Goal: Answer question/provide support

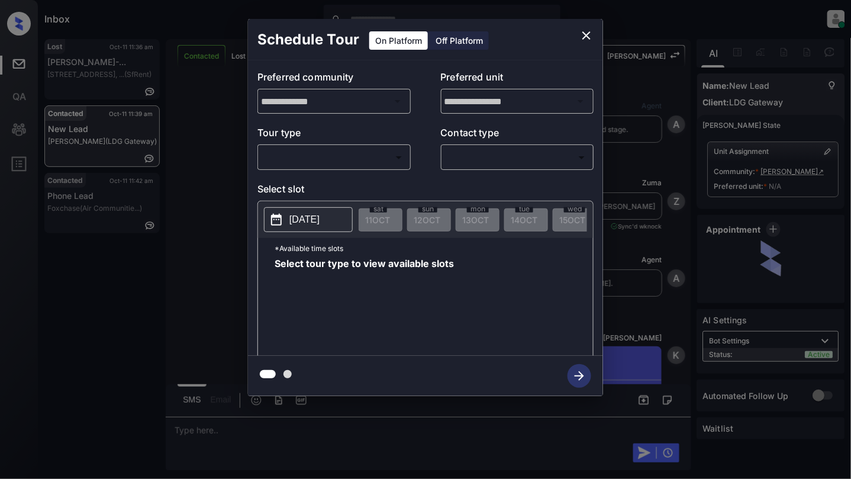
scroll to position [805, 0]
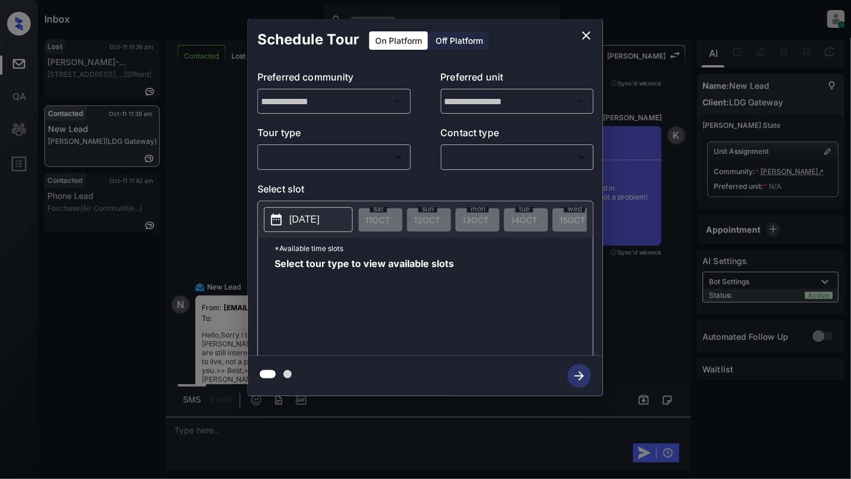
click at [317, 163] on body "Inbox [PERSON_NAME] Online Set yourself offline Set yourself on break Profile S…" at bounding box center [425, 239] width 851 height 479
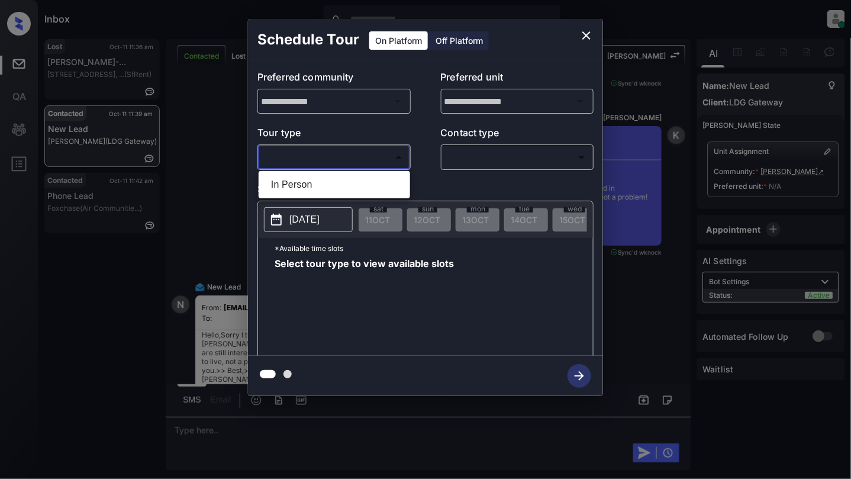
click at [579, 32] on div at bounding box center [425, 239] width 851 height 479
click at [582, 33] on icon "close" at bounding box center [586, 35] width 14 height 14
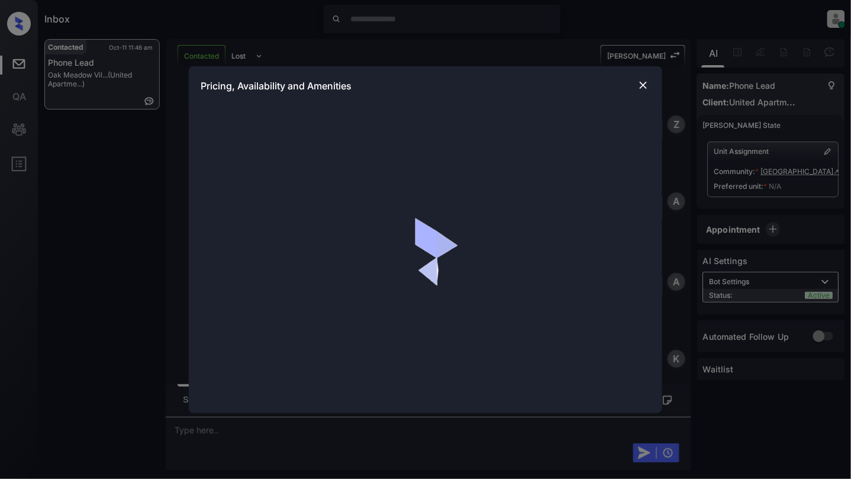
scroll to position [542, 0]
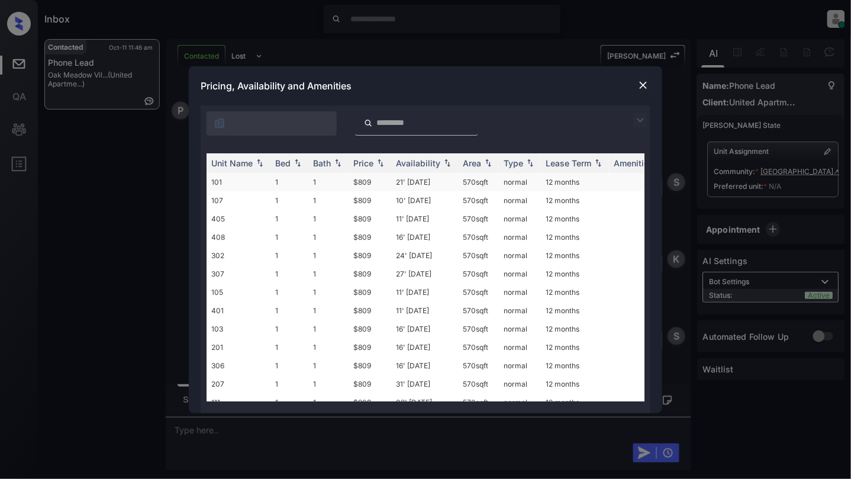
click at [296, 182] on td "1" at bounding box center [289, 182] width 38 height 18
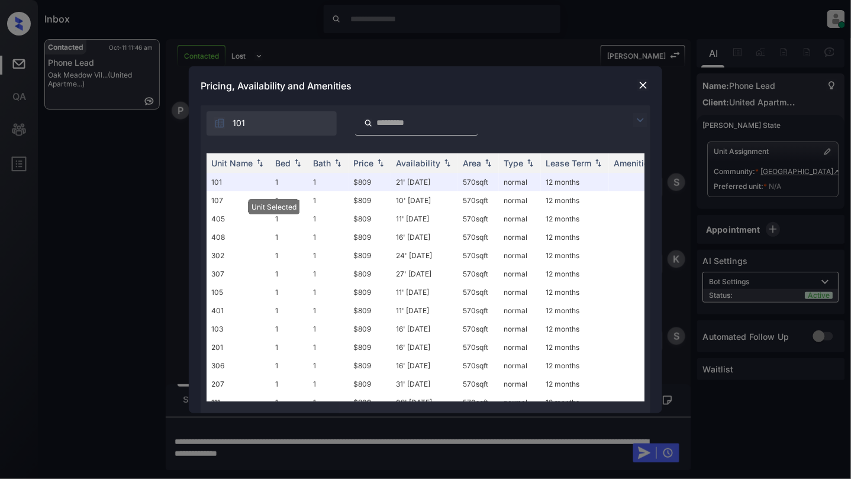
click at [642, 79] on img at bounding box center [643, 85] width 12 height 12
